Goal: Task Accomplishment & Management: Manage account settings

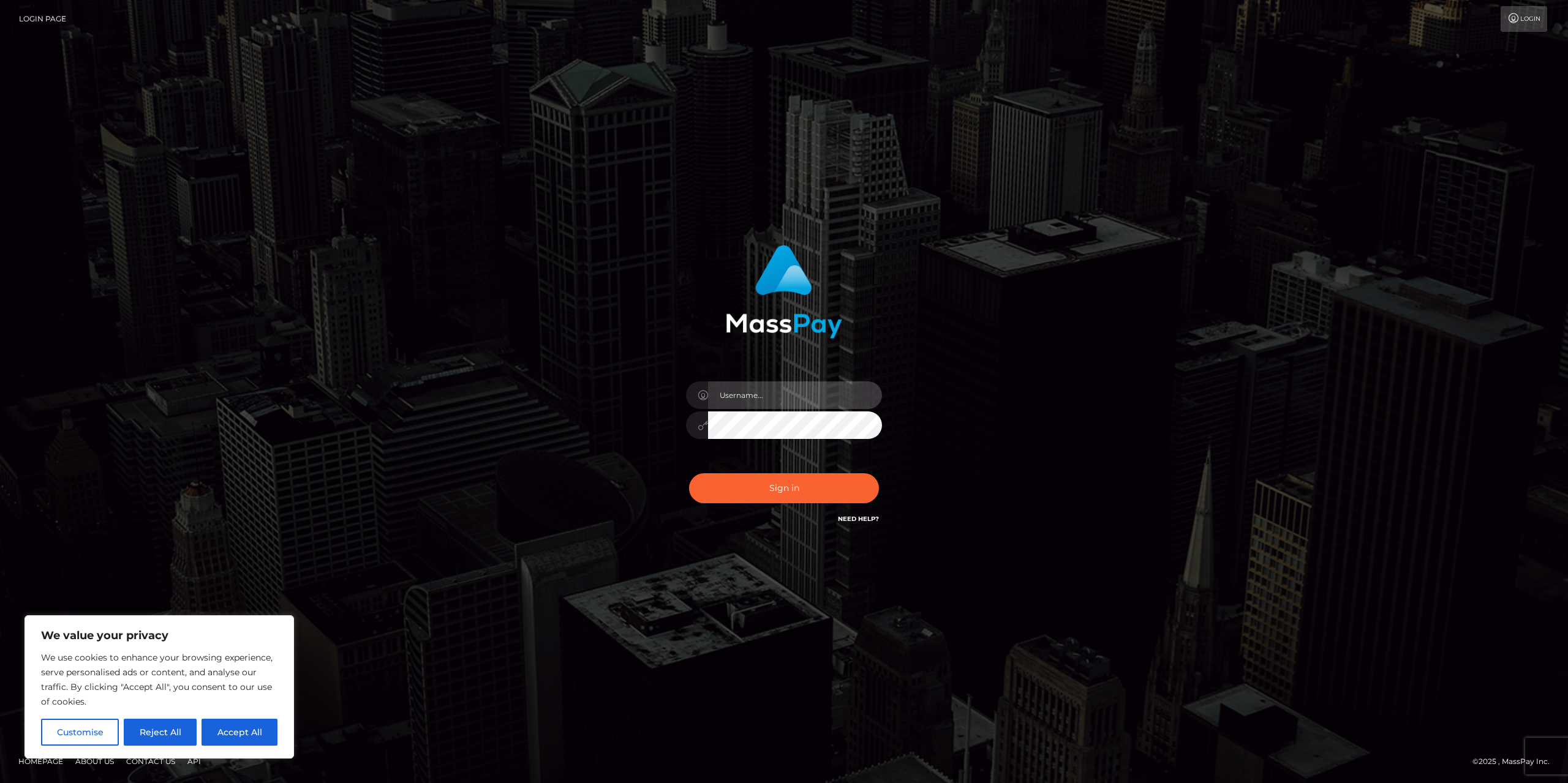
click at [806, 405] on input "text" at bounding box center [795, 395] width 174 height 27
type input "[EMAIL_ADDRESS][DOMAIN_NAME]"
click at [818, 486] on button "Sign in" at bounding box center [784, 488] width 190 height 30
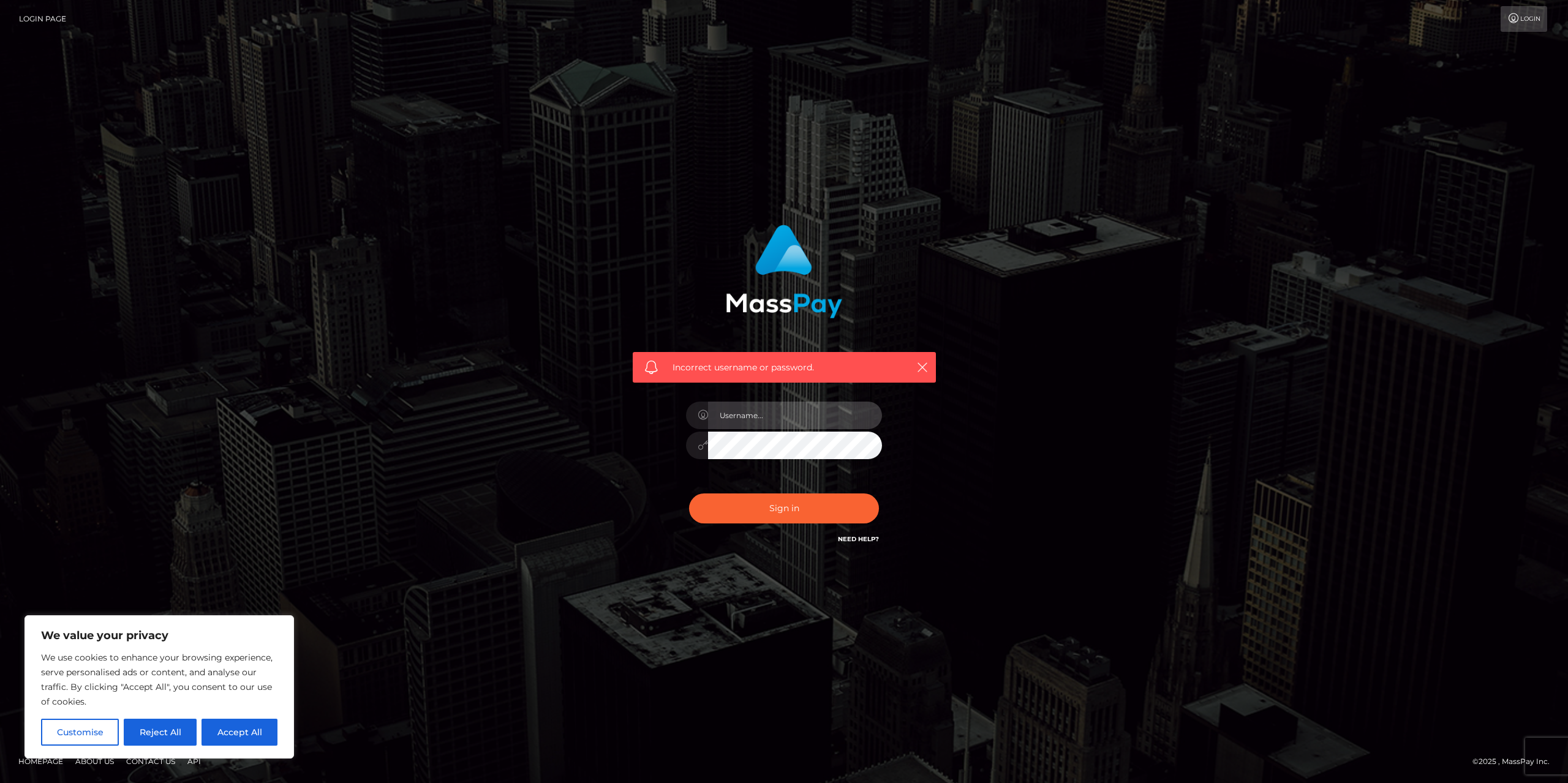
click at [814, 422] on input "text" at bounding box center [795, 416] width 174 height 27
type input "[EMAIL_ADDRESS][DOMAIN_NAME]"
click at [793, 511] on button "Sign in" at bounding box center [784, 509] width 190 height 30
click at [775, 415] on input "text" at bounding box center [795, 416] width 174 height 27
click at [1146, 445] on div "Incorrect username or password." at bounding box center [784, 392] width 1568 height 536
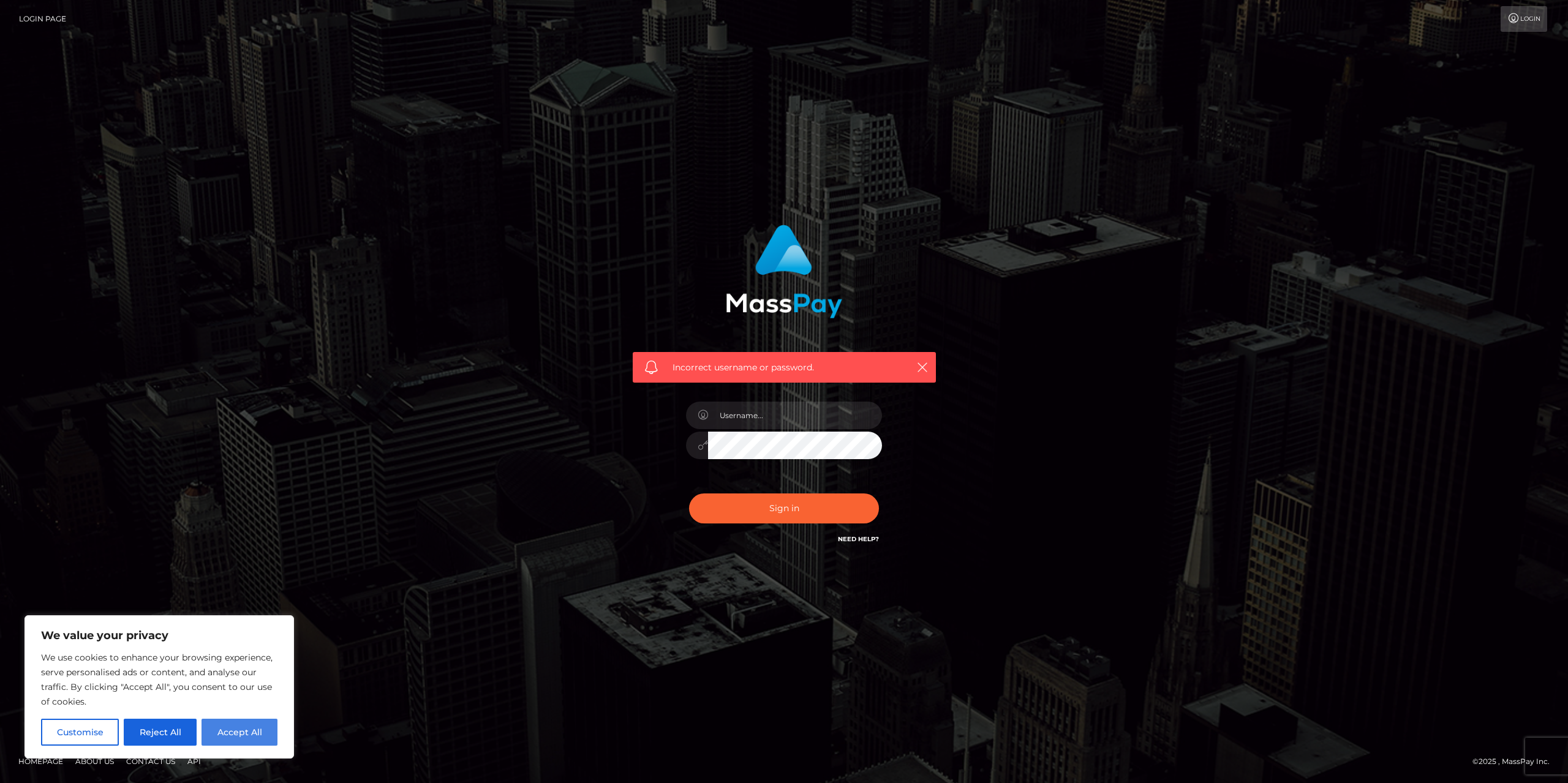
click at [233, 729] on button "Accept All" at bounding box center [239, 732] width 76 height 27
checkbox input "true"
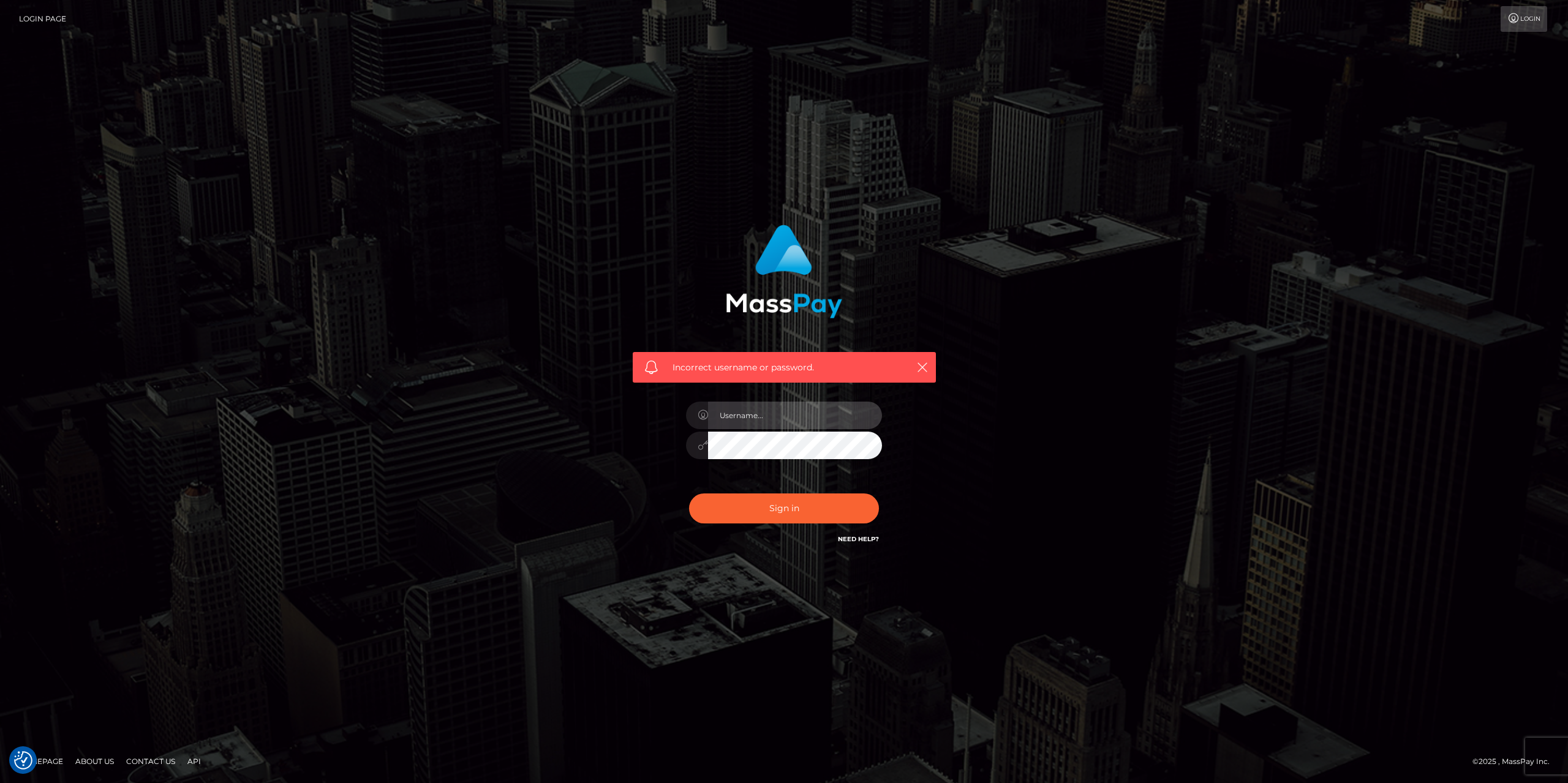
click at [815, 420] on input "text" at bounding box center [795, 416] width 174 height 27
type input "[EMAIL_ADDRESS][DOMAIN_NAME]"
click at [808, 503] on button "Sign in" at bounding box center [784, 509] width 190 height 30
drag, startPoint x: 798, startPoint y: 413, endPoint x: 791, endPoint y: 413, distance: 7.0
click at [792, 413] on input "text" at bounding box center [795, 416] width 174 height 27
